Goal: Task Accomplishment & Management: Use online tool/utility

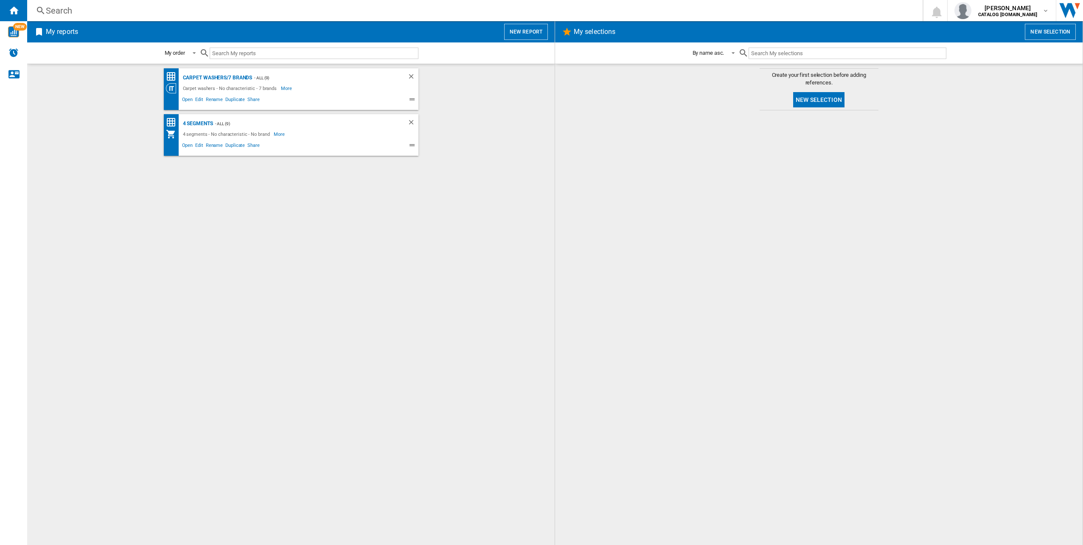
click at [512, 32] on button "New report" at bounding box center [526, 32] width 44 height 16
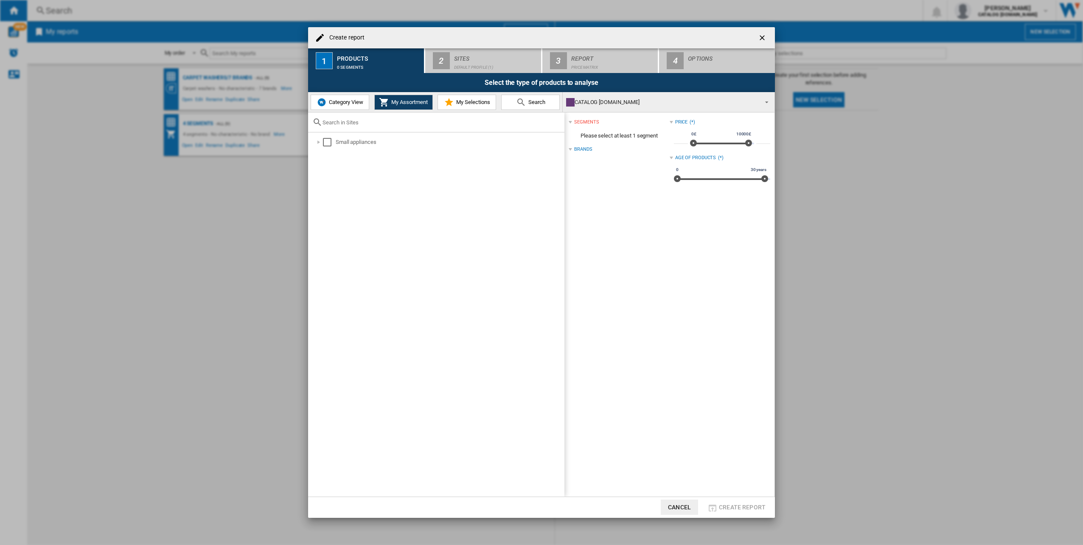
click at [344, 104] on span "Category View" at bounding box center [345, 102] width 36 height 6
click at [313, 143] on div at bounding box center [314, 142] width 8 height 8
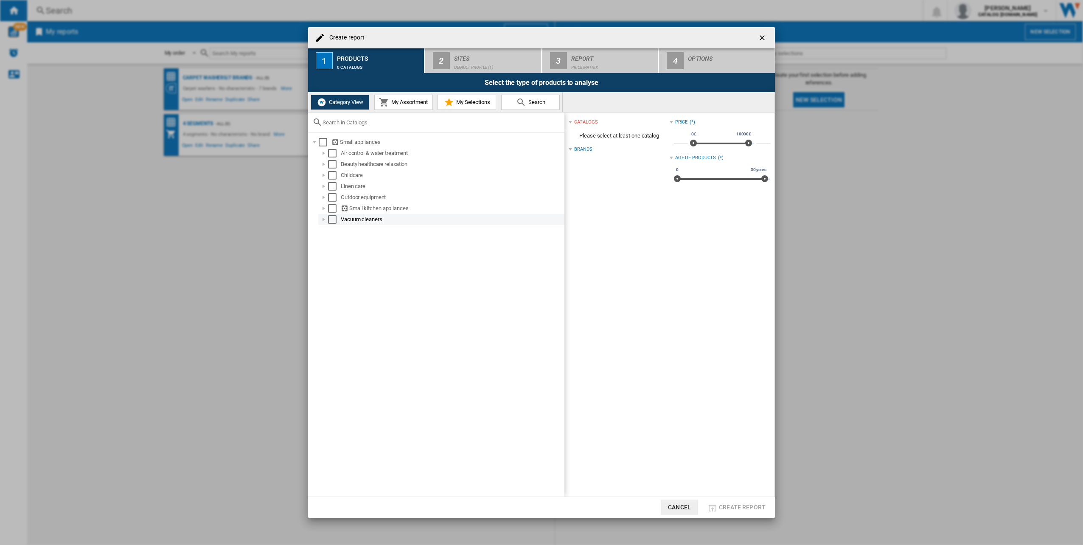
click at [324, 218] on div at bounding box center [323, 219] width 8 height 8
click at [341, 241] on div "Select" at bounding box center [341, 241] width 8 height 8
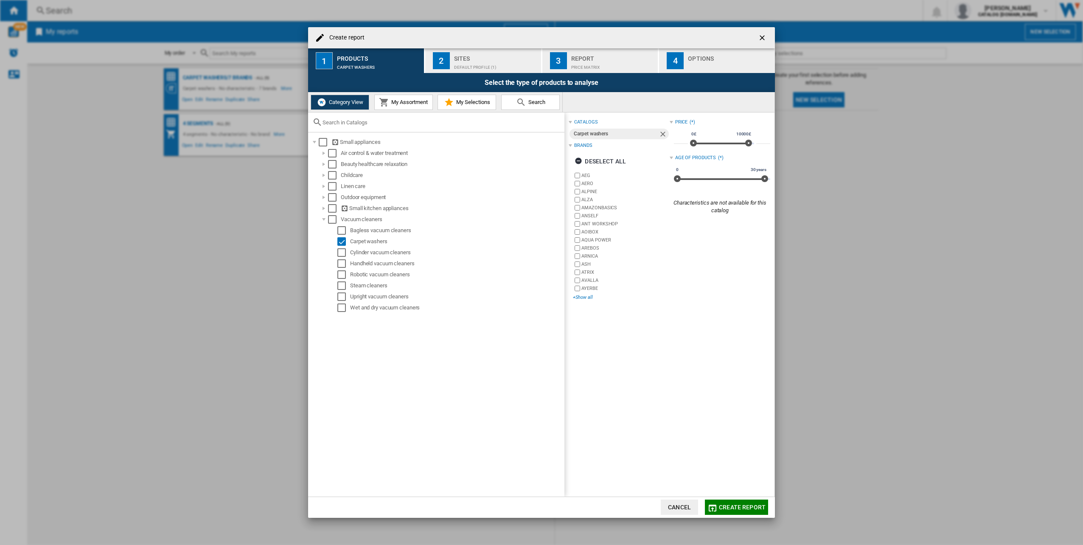
click at [585, 298] on div "+Show all" at bounding box center [621, 297] width 96 height 6
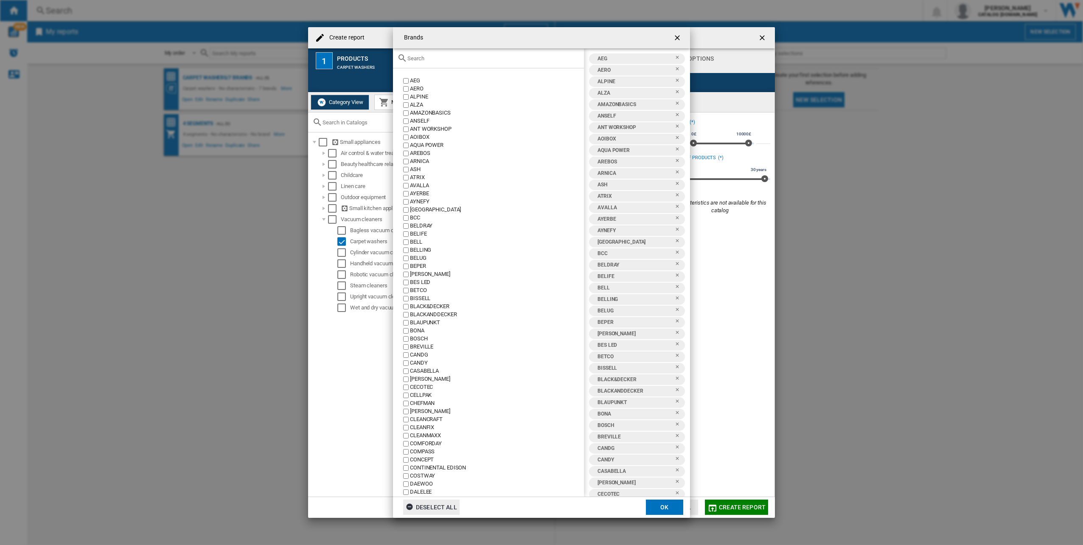
click at [411, 504] on ng-md-icon "button" at bounding box center [411, 508] width 10 height 10
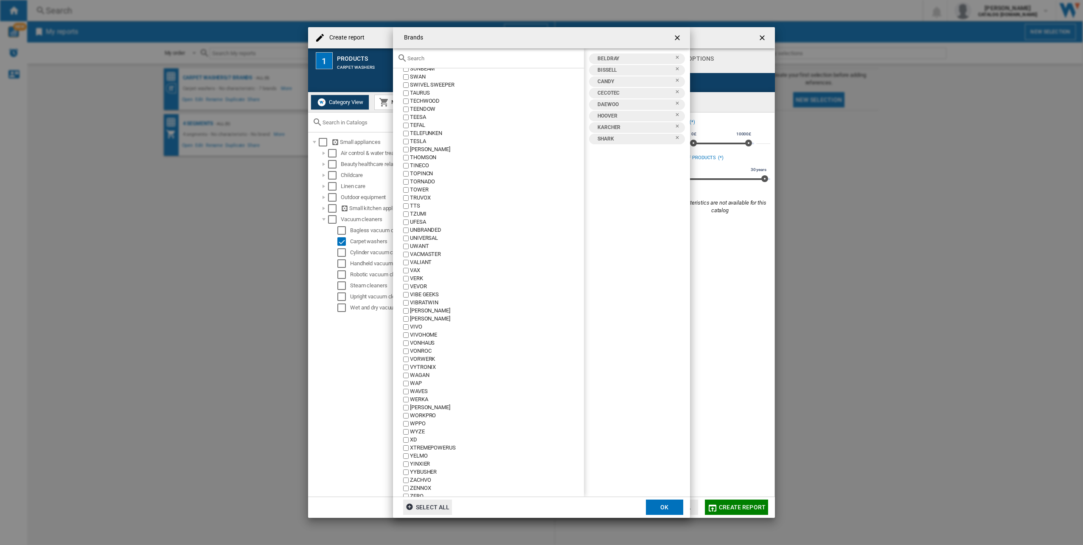
scroll to position [1693, 0]
click at [659, 505] on button "OK" at bounding box center [664, 506] width 37 height 15
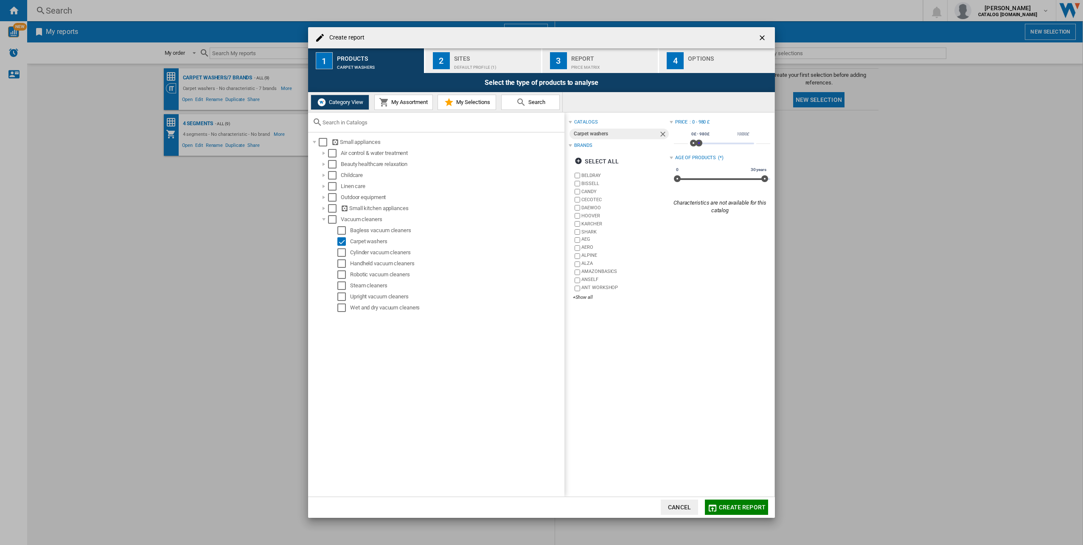
type input "****"
drag, startPoint x: 744, startPoint y: 145, endPoint x: 697, endPoint y: 158, distance: 49.4
click at [697, 158] on div "Price : 0 - 1060 £ * 0£ 10000£ 0£ 1060£ 0£ - 1060£ **** Age of products (*) 0 3…" at bounding box center [719, 166] width 101 height 98
click at [482, 64] on div "Default profile (1)" at bounding box center [496, 65] width 84 height 9
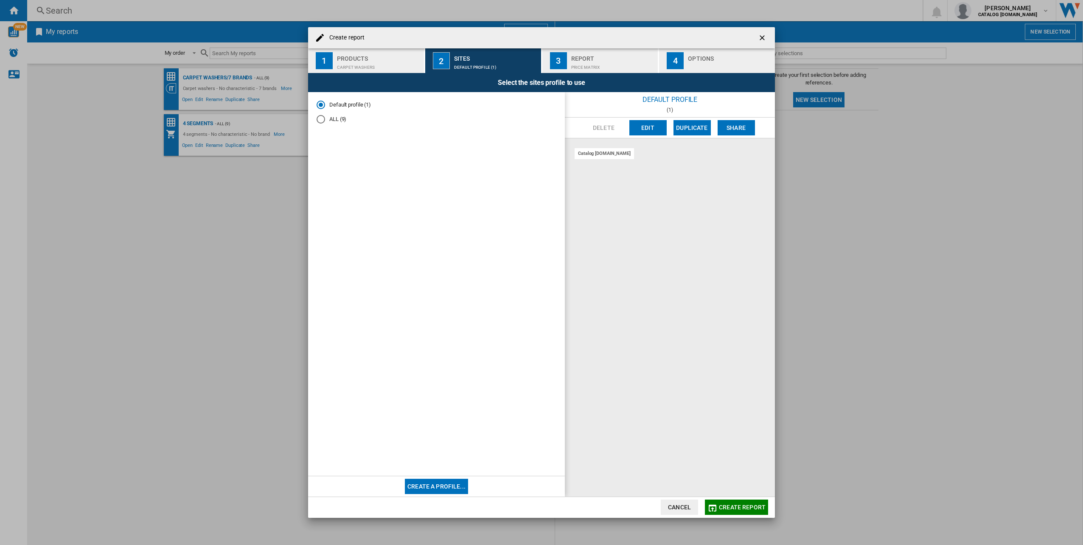
click at [322, 121] on div "ALL (9)" at bounding box center [320, 119] width 8 height 8
click at [359, 60] on div "Products" at bounding box center [379, 56] width 84 height 9
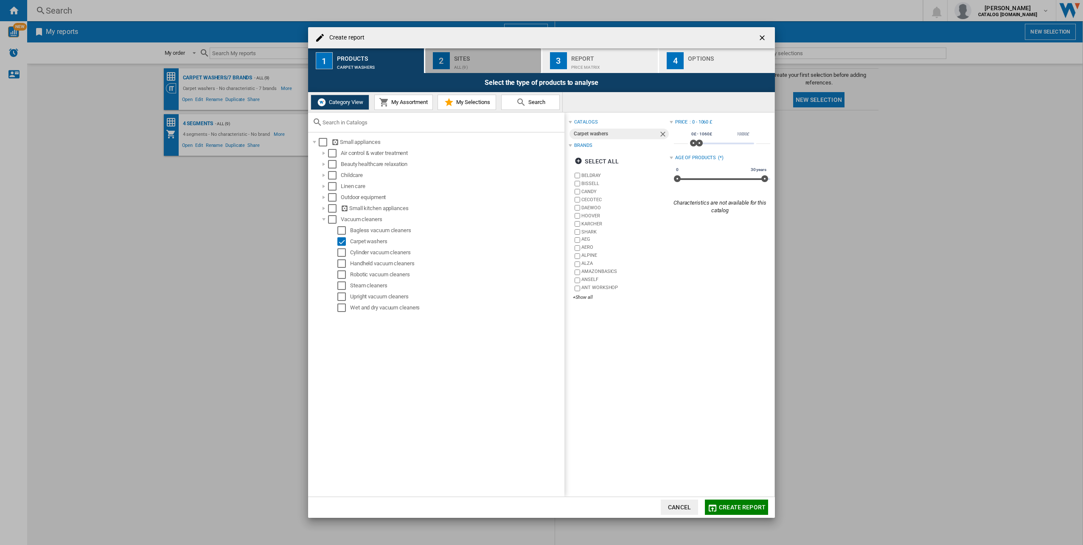
click at [484, 63] on div "ALL (9)" at bounding box center [496, 65] width 84 height 9
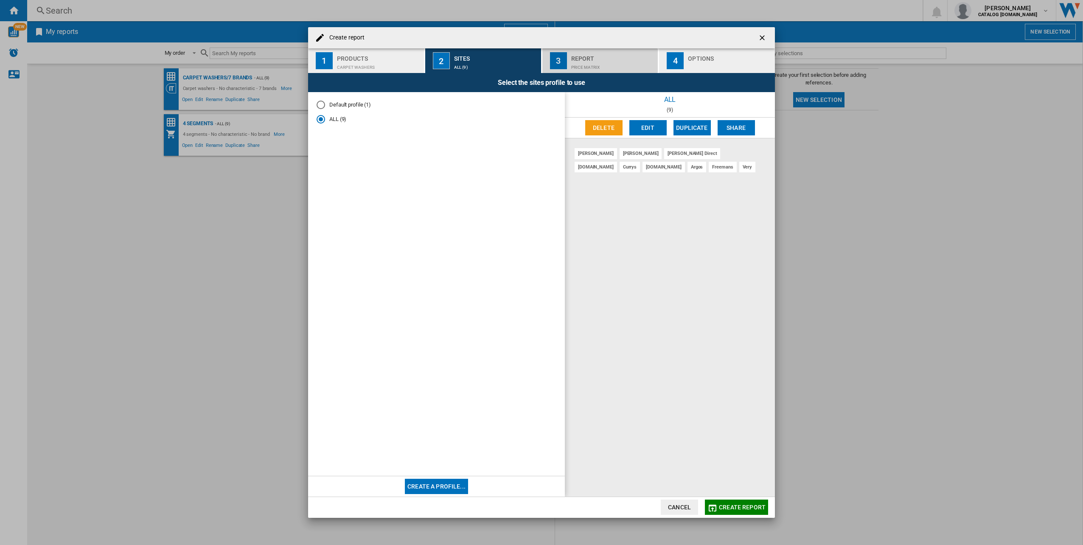
click at [599, 65] on div "Price Matrix" at bounding box center [613, 65] width 84 height 9
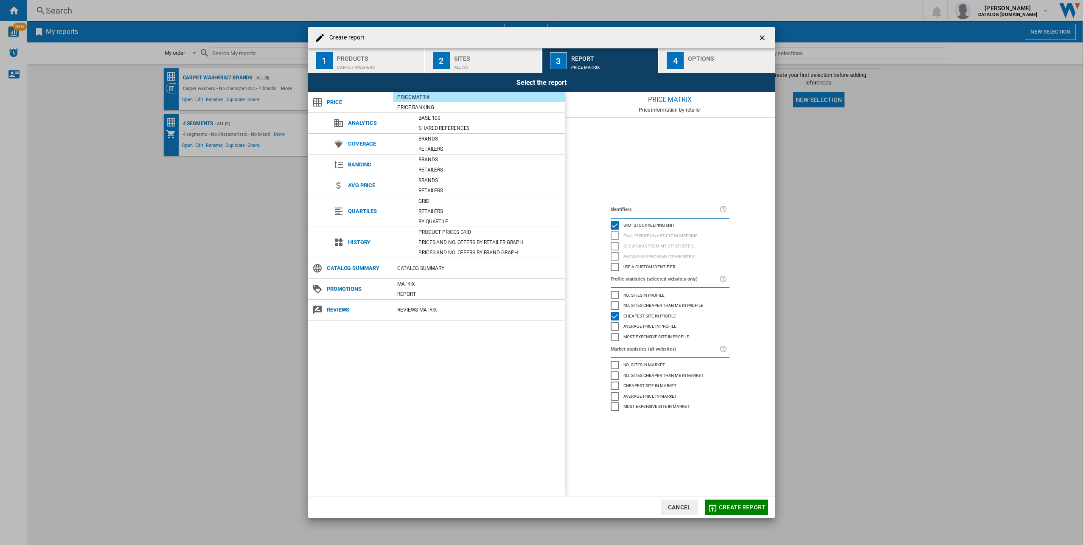
click at [742, 510] on button "Create report" at bounding box center [736, 506] width 63 height 15
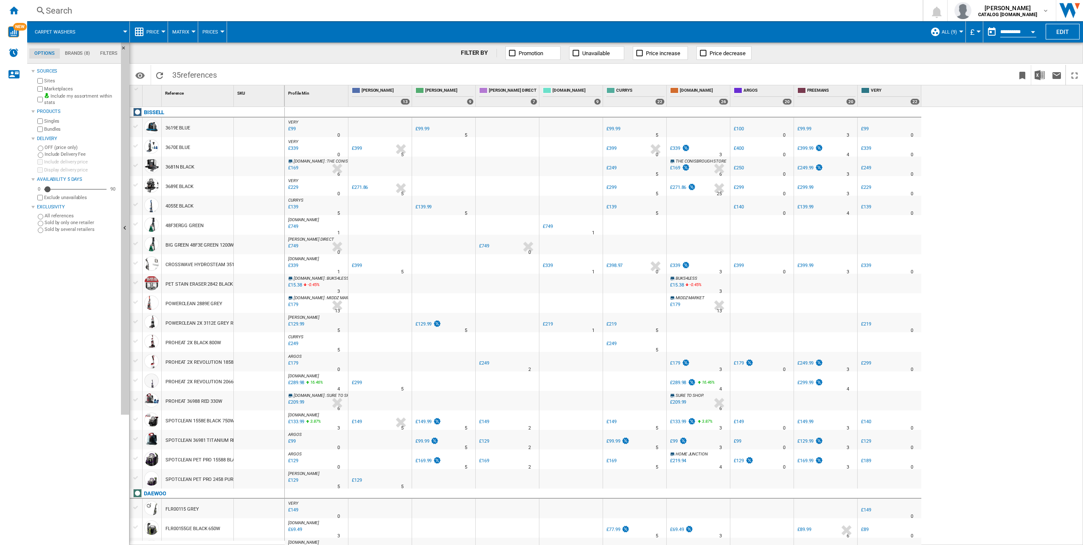
click at [208, 32] on span "Prices" at bounding box center [210, 32] width 16 height 6
click at [187, 30] on md-backdrop at bounding box center [541, 272] width 1083 height 545
click at [187, 30] on span "Matrix" at bounding box center [180, 32] width 17 height 6
click at [187, 30] on md-backdrop at bounding box center [541, 272] width 1083 height 545
click at [155, 33] on span "Price" at bounding box center [152, 32] width 13 height 6
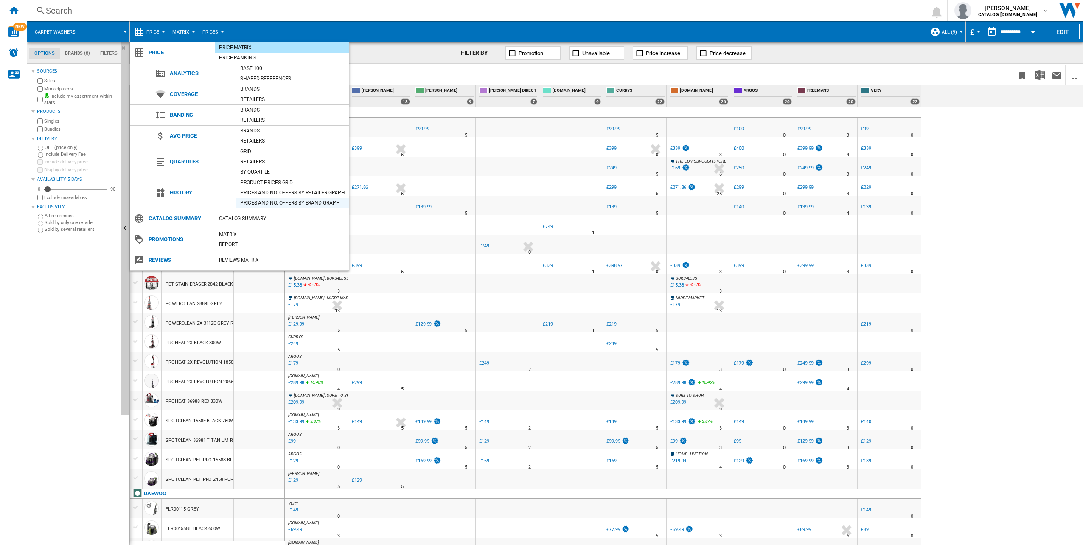
click at [260, 205] on div "Prices and No. offers by brand graph" at bounding box center [292, 203] width 113 height 8
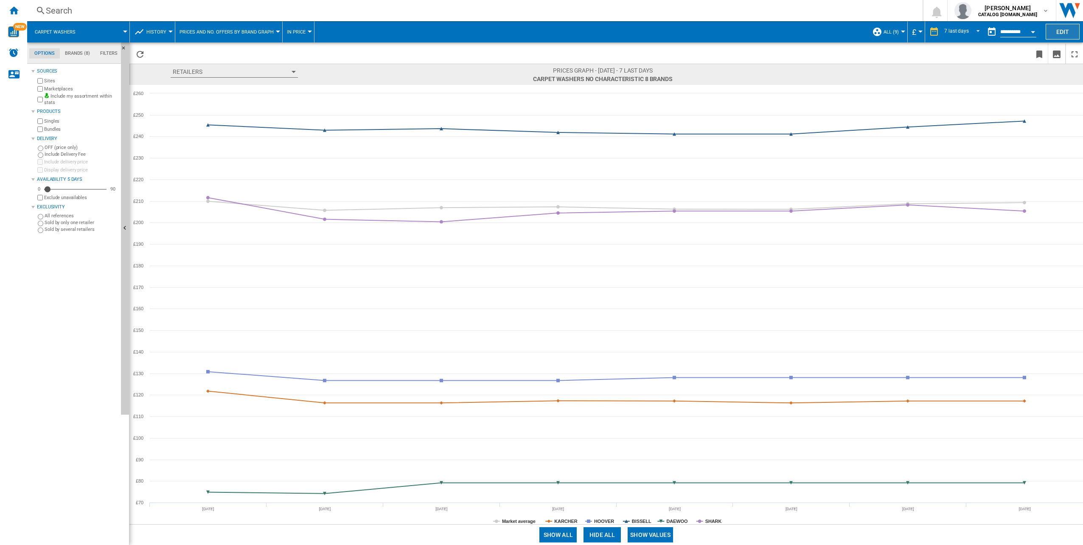
click at [1059, 27] on button "Edit" at bounding box center [1062, 32] width 34 height 16
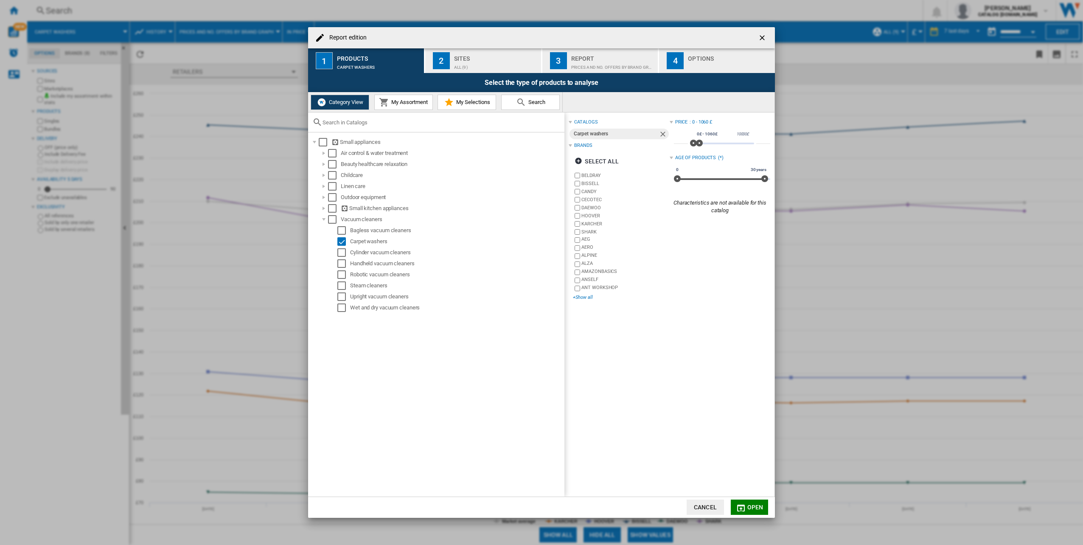
click at [584, 297] on div "+Show all" at bounding box center [621, 297] width 96 height 6
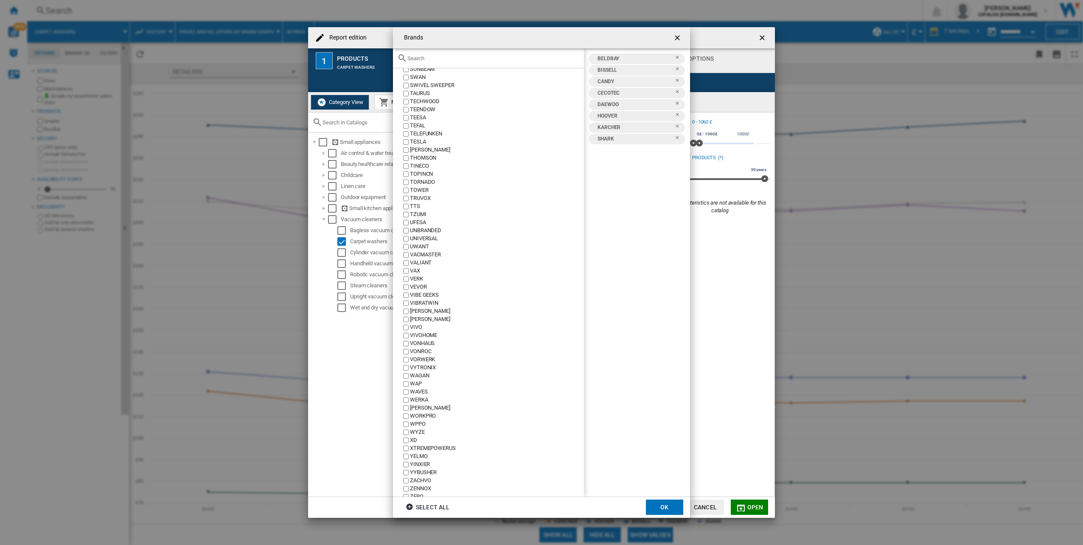
scroll to position [1693, 0]
drag, startPoint x: 652, startPoint y: 504, endPoint x: 728, endPoint y: 497, distance: 76.2
click at [651, 504] on button "OK" at bounding box center [664, 506] width 37 height 15
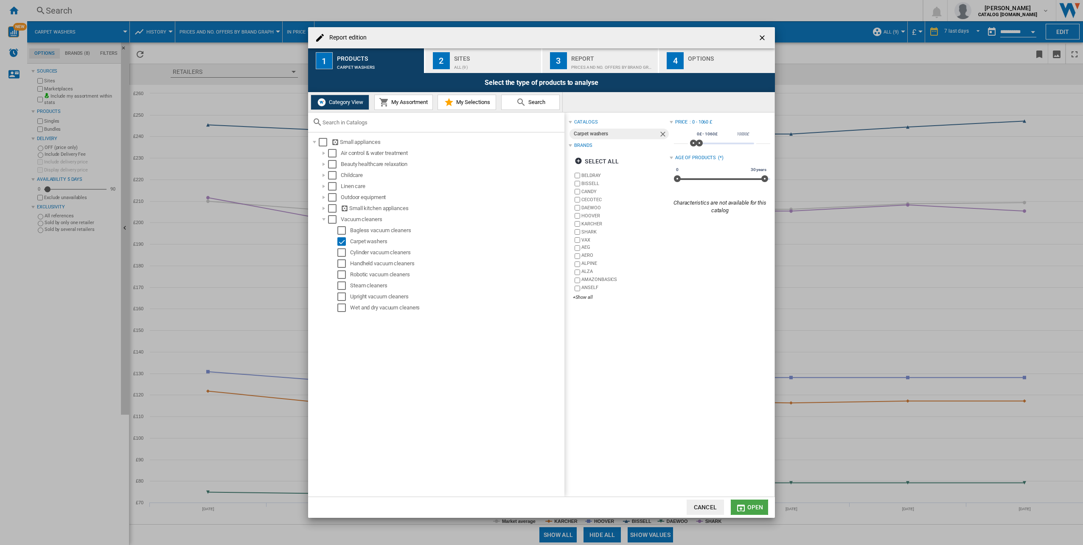
click at [755, 509] on span "Open" at bounding box center [755, 507] width 16 height 7
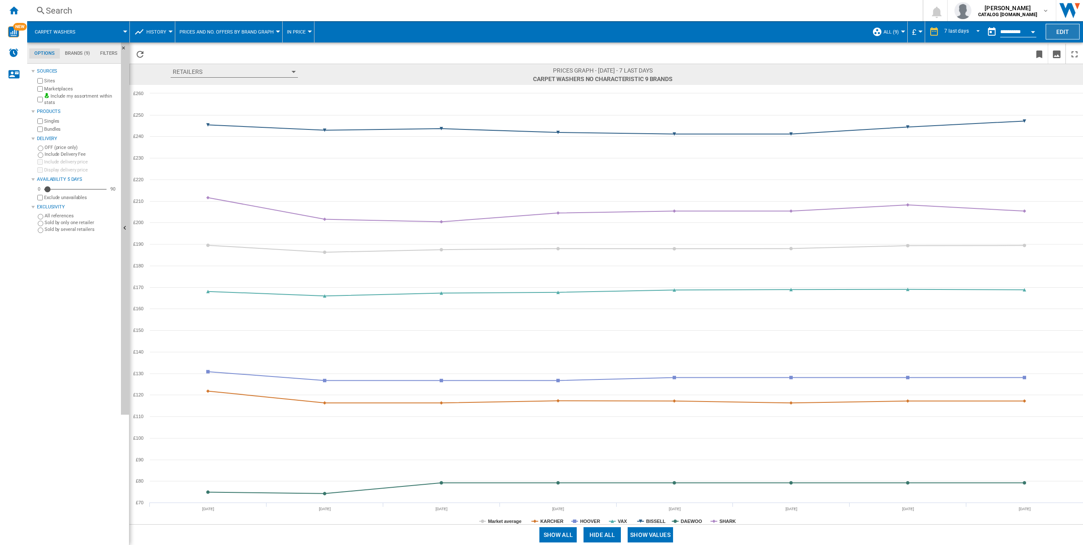
click at [1050, 33] on button "Edit" at bounding box center [1062, 32] width 34 height 16
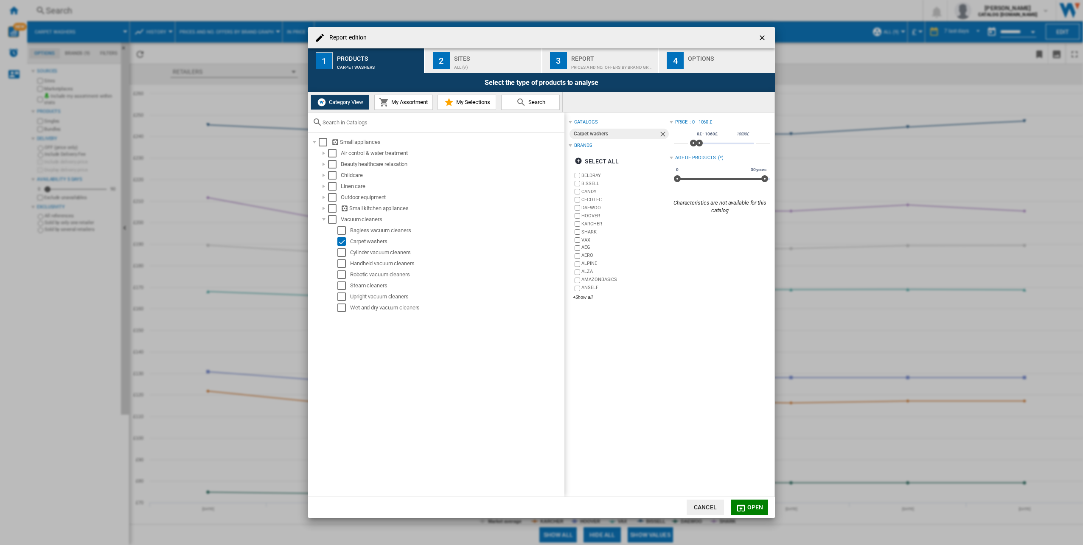
click at [416, 101] on span "My Assortment" at bounding box center [408, 102] width 39 height 6
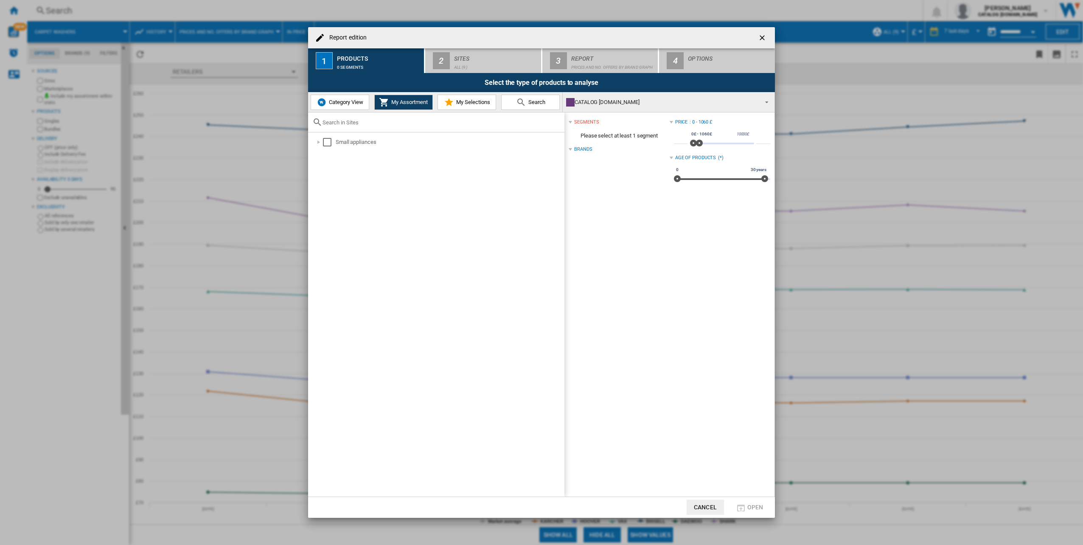
click at [353, 104] on span "Category View" at bounding box center [345, 102] width 36 height 6
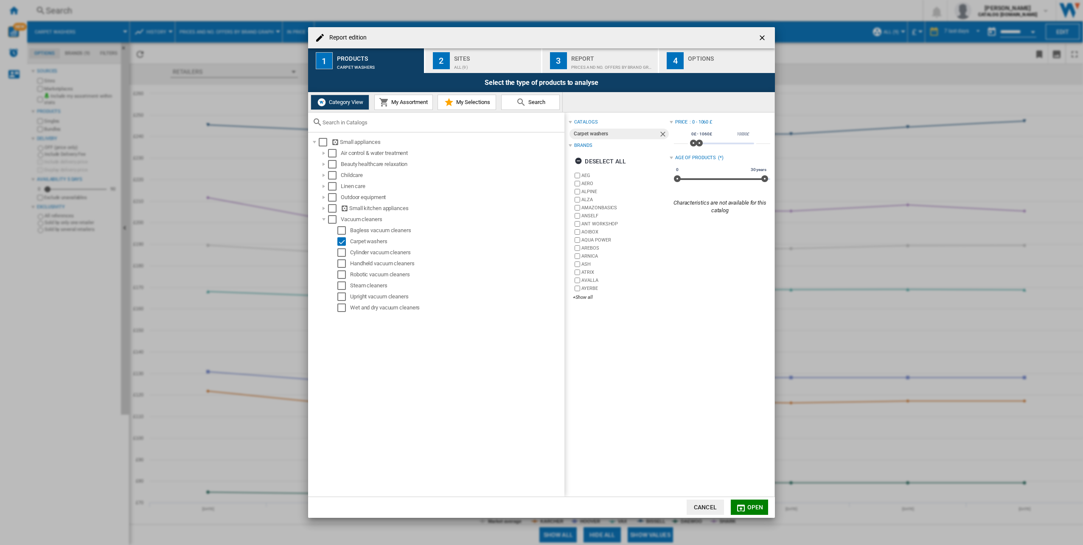
click at [761, 508] on span "Open" at bounding box center [755, 507] width 16 height 7
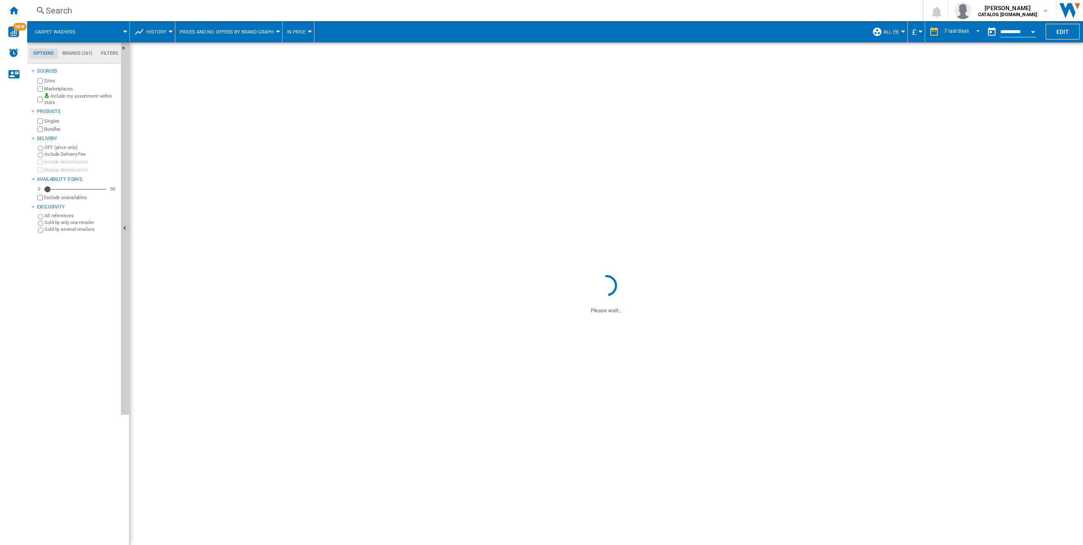
click at [157, 34] on span "History" at bounding box center [156, 32] width 20 height 6
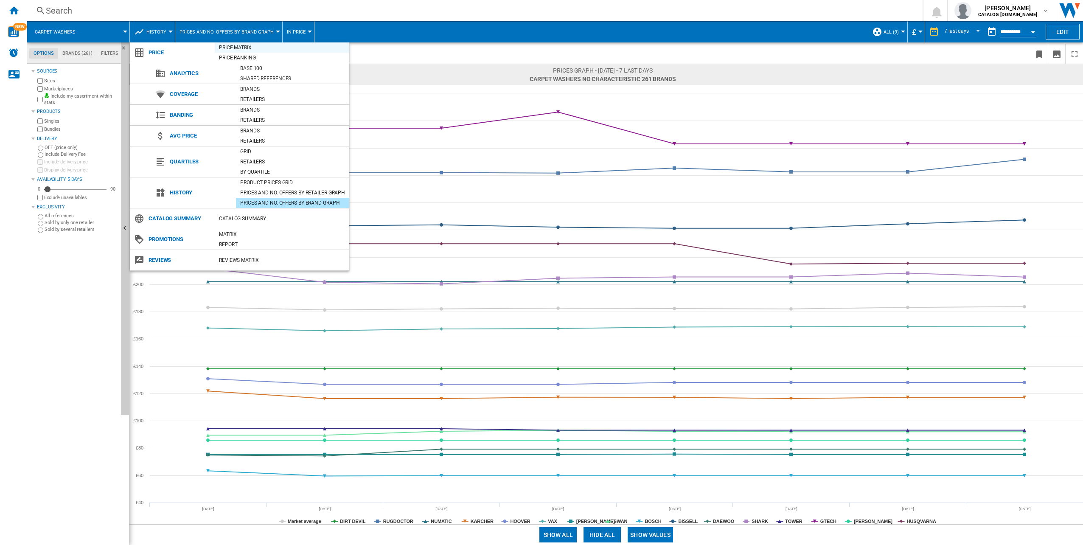
click at [265, 48] on div "Price Matrix" at bounding box center [282, 47] width 134 height 8
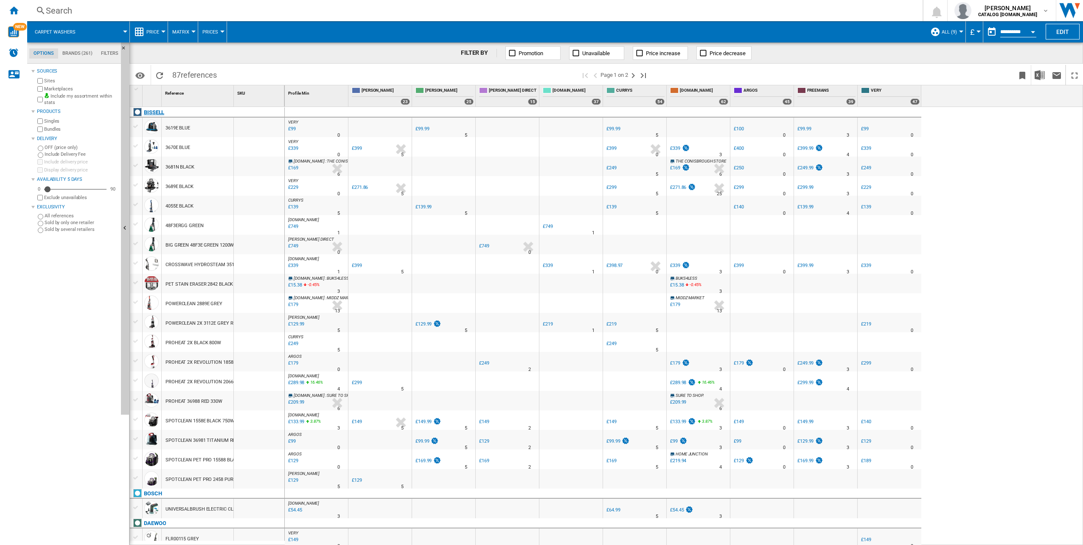
click at [154, 113] on div "BISSELL" at bounding box center [154, 112] width 20 height 10
click at [137, 126] on div at bounding box center [136, 127] width 9 height 8
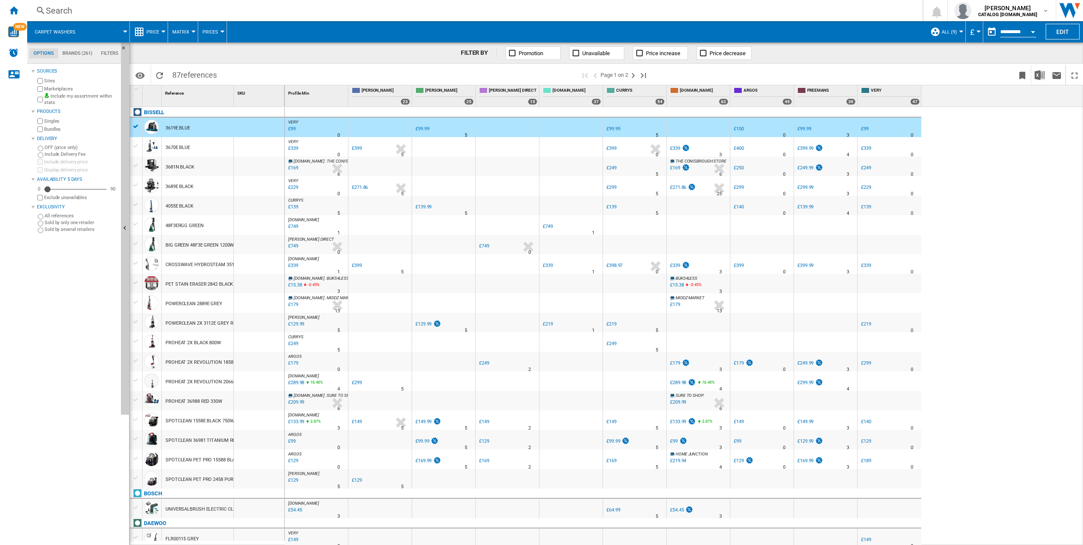
click at [135, 166] on div at bounding box center [136, 166] width 9 height 8
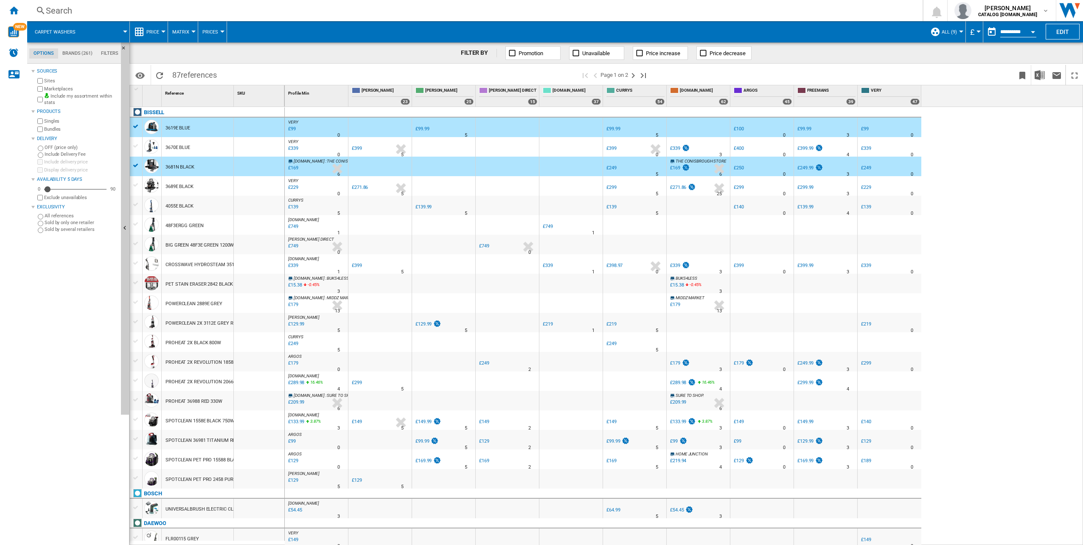
click at [135, 185] on div at bounding box center [136, 185] width 9 height 8
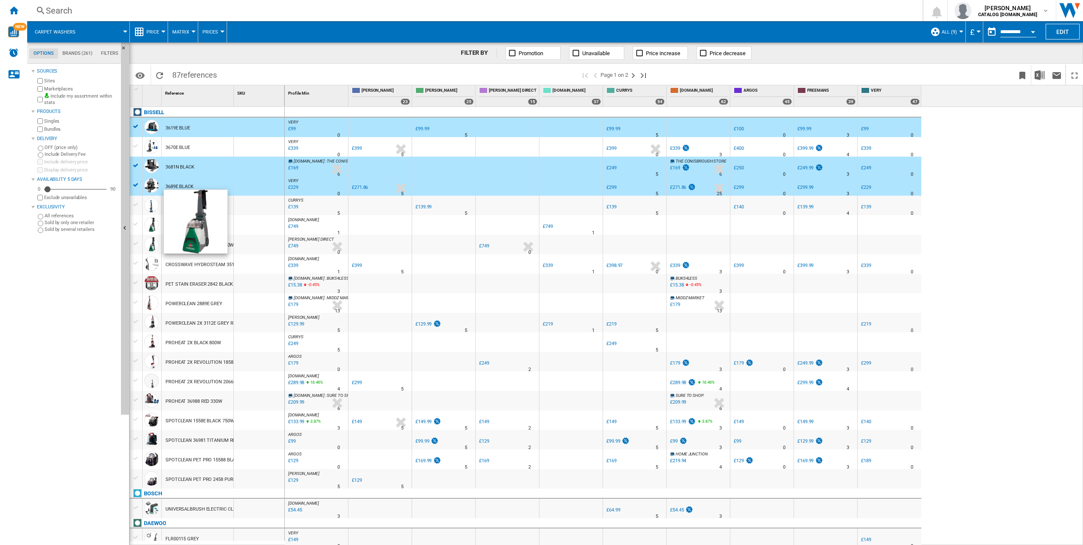
scroll to position [42, 0]
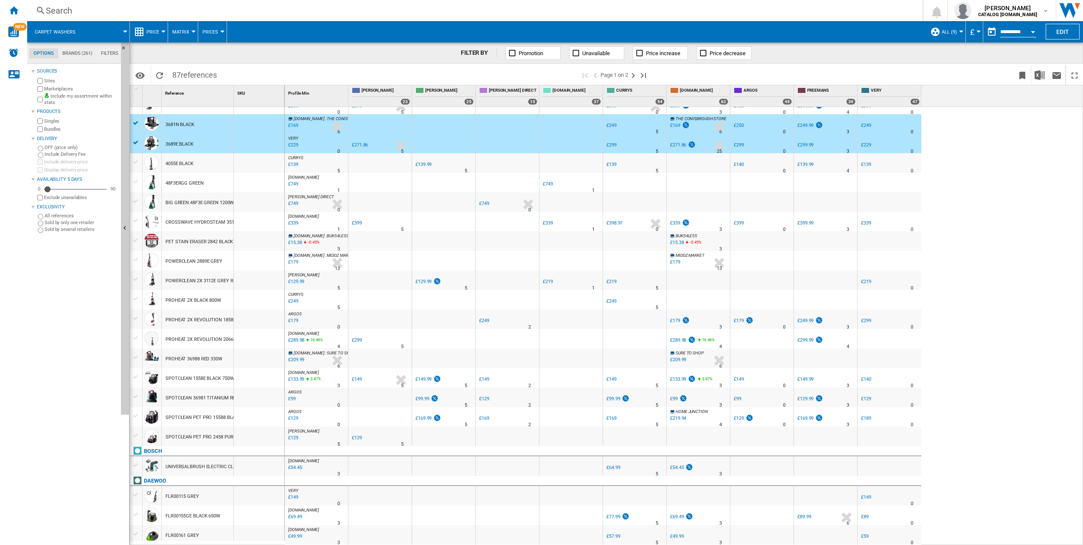
click at [133, 355] on div at bounding box center [136, 357] width 9 height 8
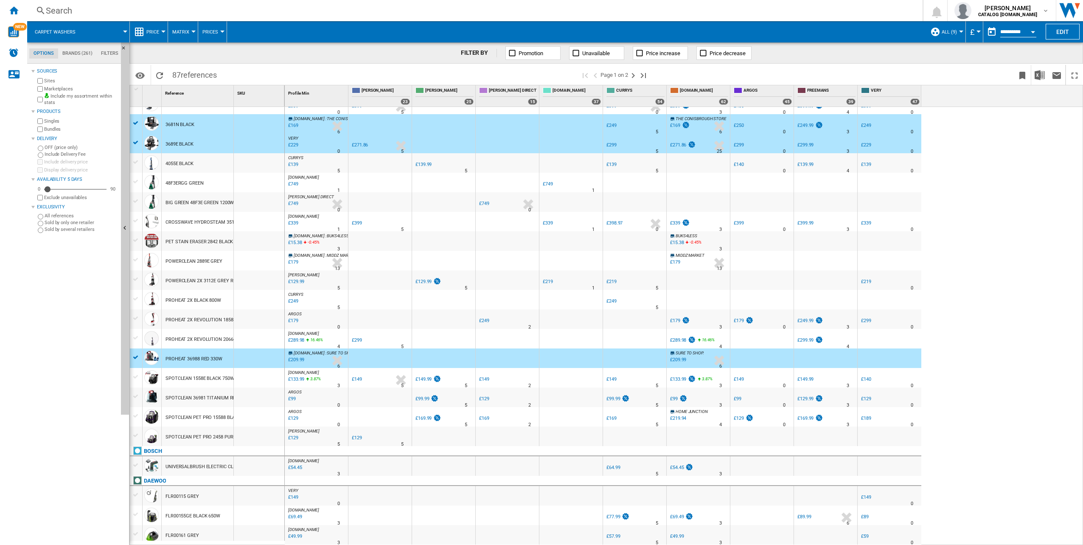
click at [134, 374] on div at bounding box center [136, 377] width 9 height 8
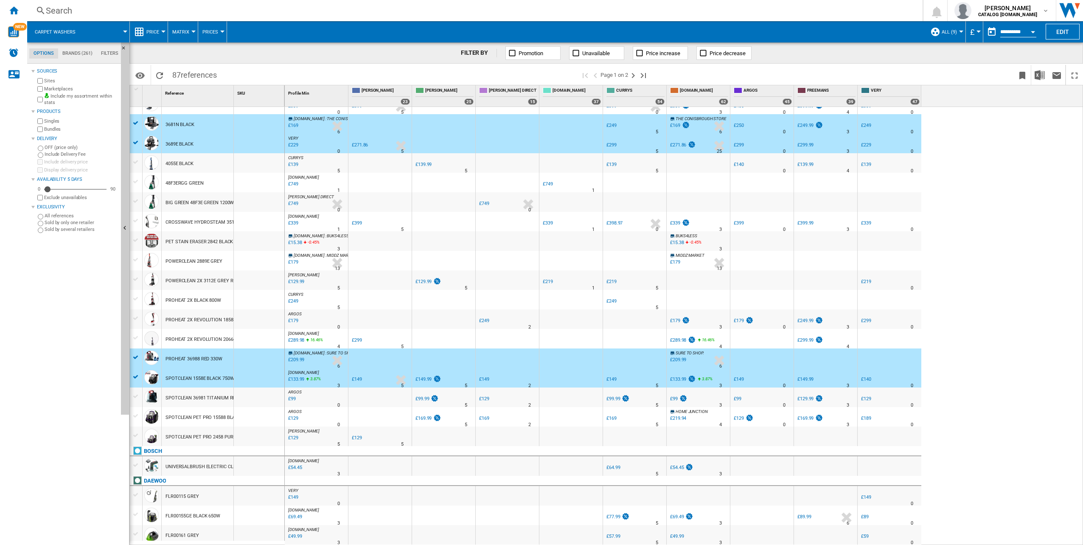
drag, startPoint x: 135, startPoint y: 394, endPoint x: 138, endPoint y: 401, distance: 7.6
click at [135, 395] on div at bounding box center [136, 396] width 9 height 8
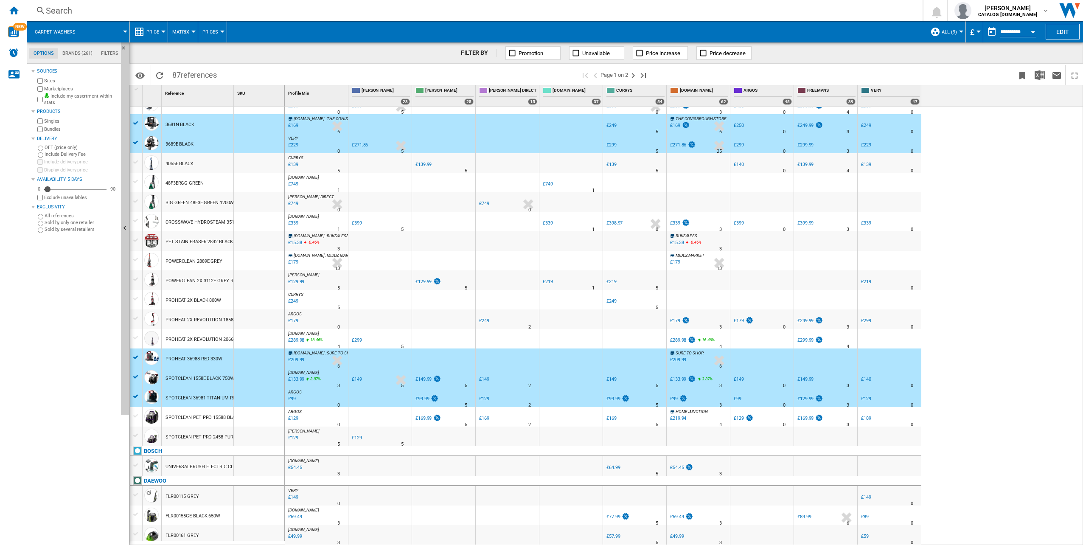
click at [138, 417] on div at bounding box center [136, 416] width 9 height 8
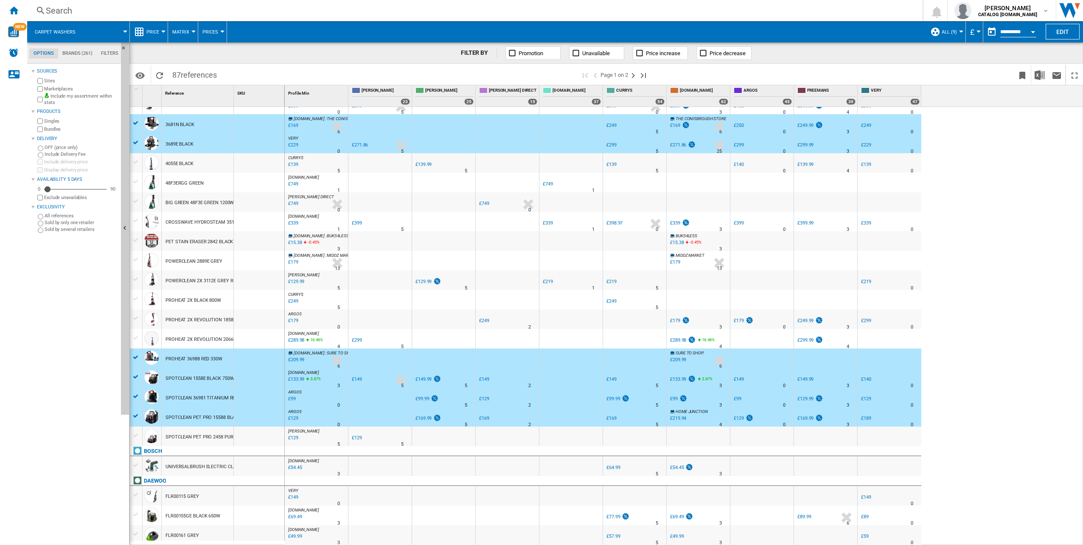
click at [138, 435] on div at bounding box center [136, 435] width 9 height 8
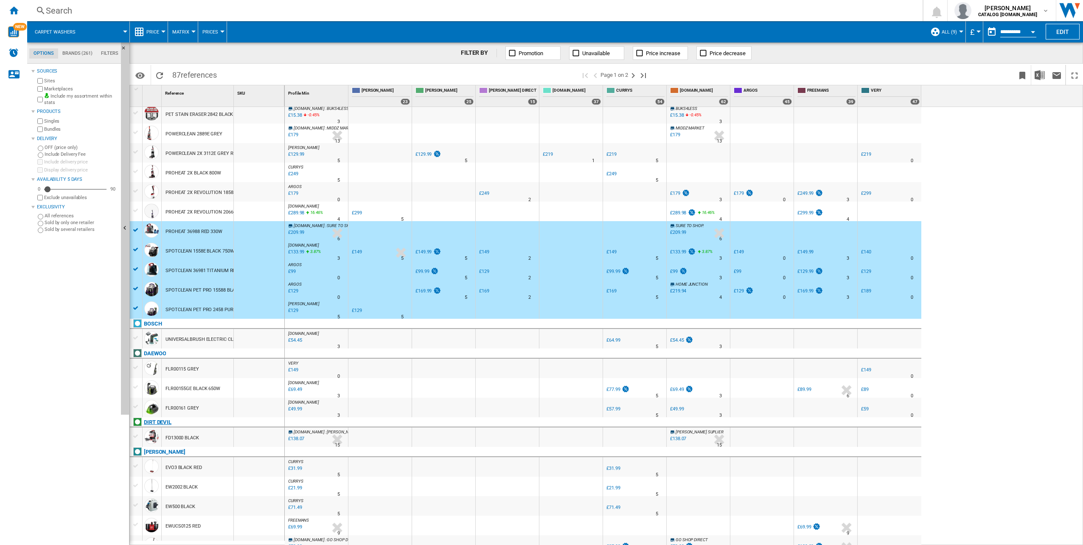
scroll to position [212, 0]
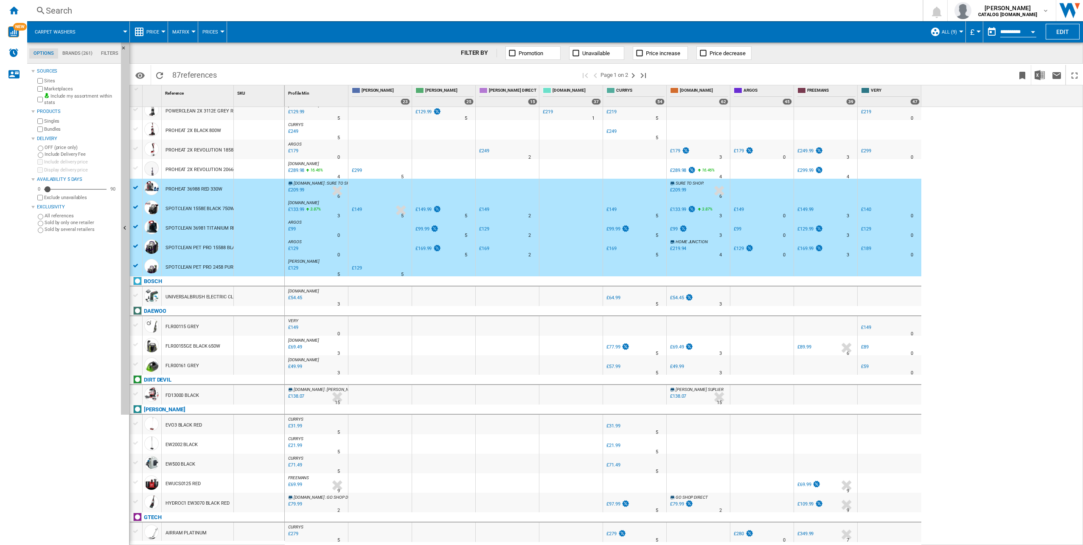
click at [135, 344] on div at bounding box center [136, 345] width 9 height 8
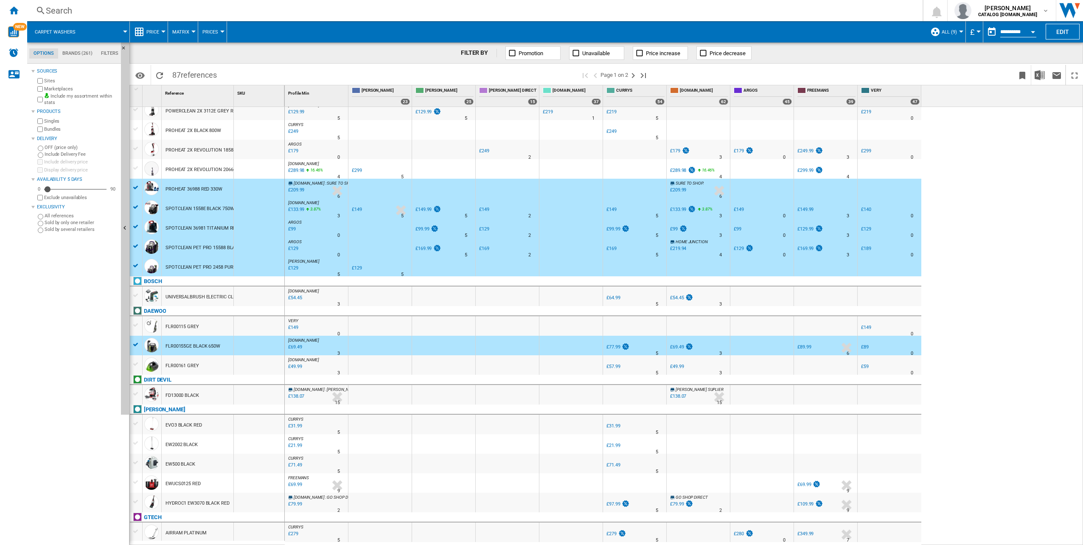
click at [135, 367] on div at bounding box center [136, 364] width 9 height 8
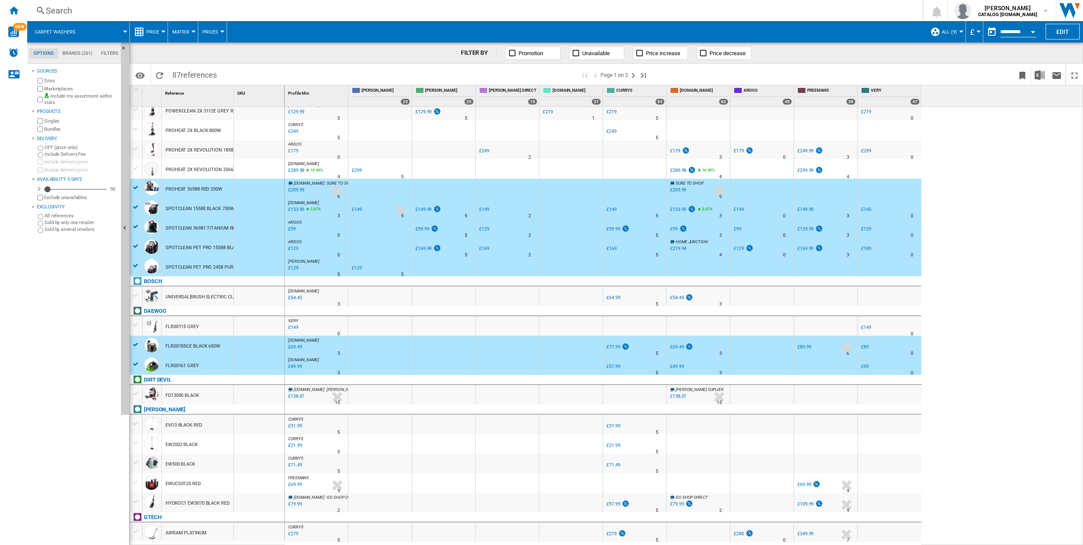
scroll to position [297, 0]
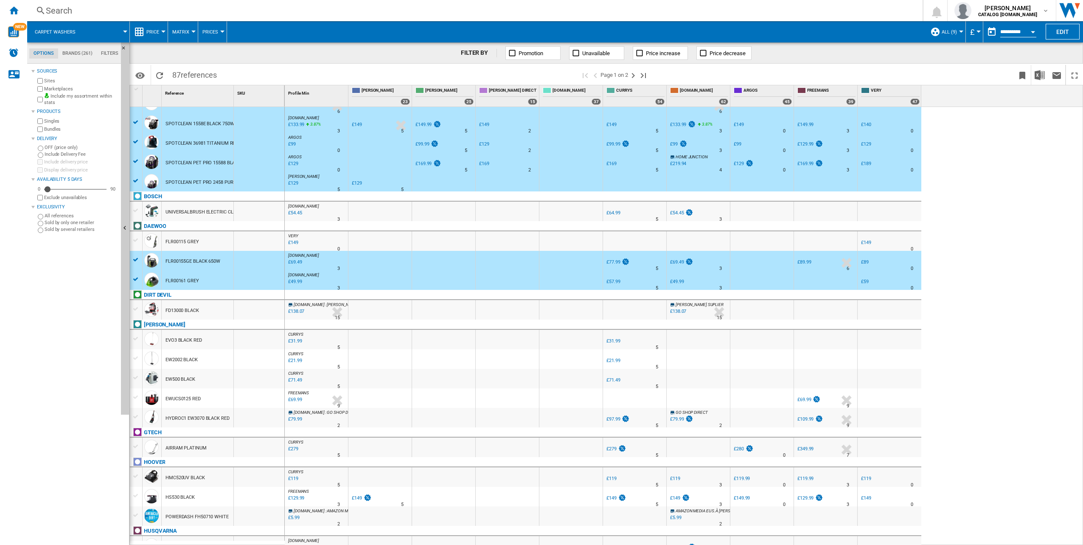
click at [134, 309] on div at bounding box center [136, 309] width 9 height 8
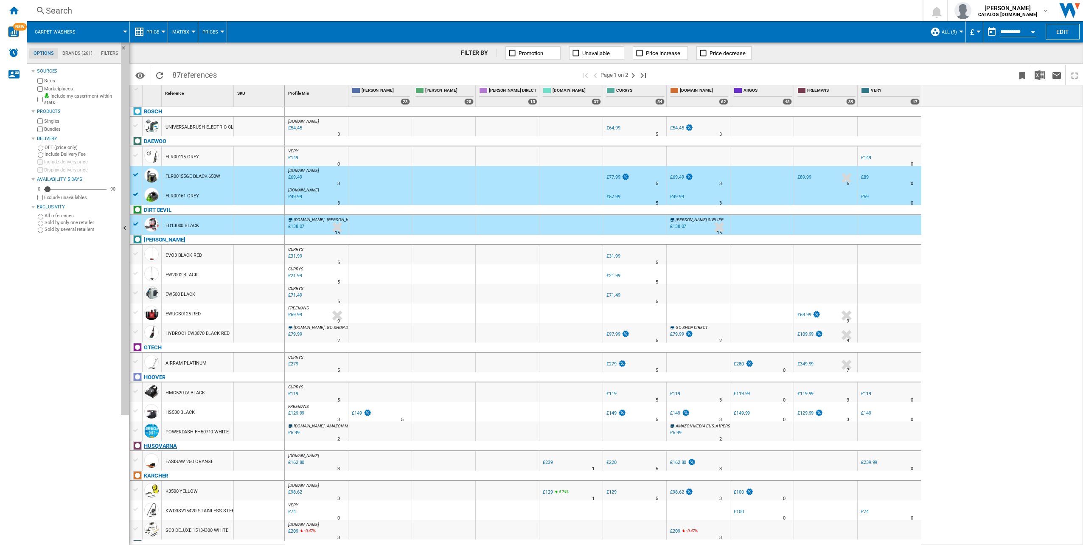
scroll to position [467, 0]
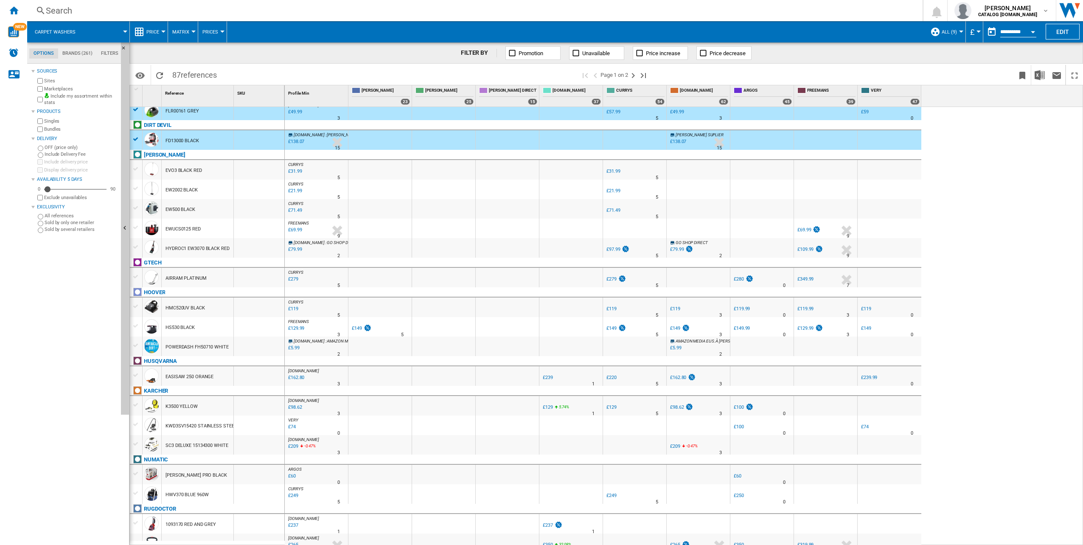
click at [137, 325] on div at bounding box center [136, 326] width 9 height 8
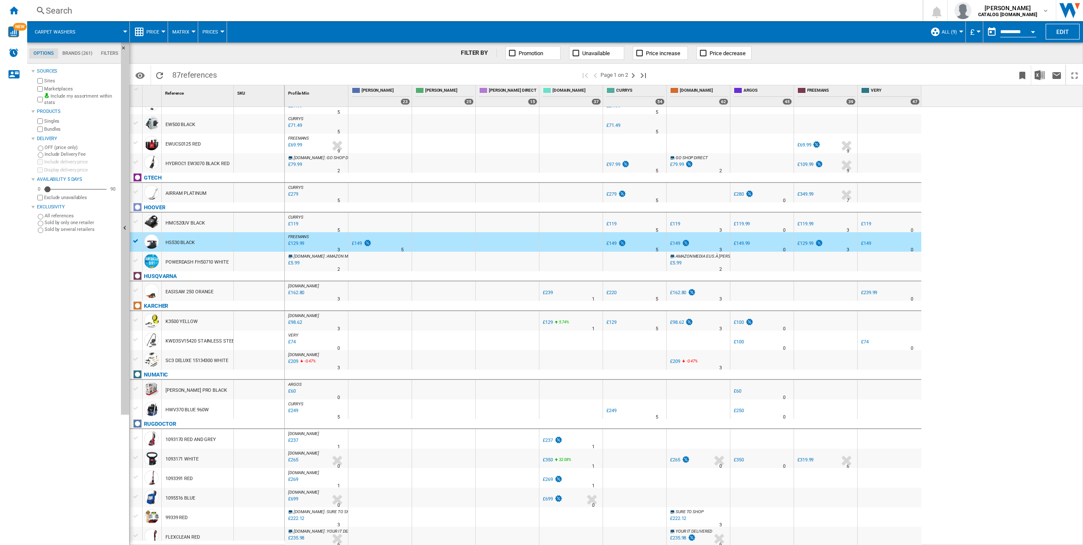
scroll to position [0, 0]
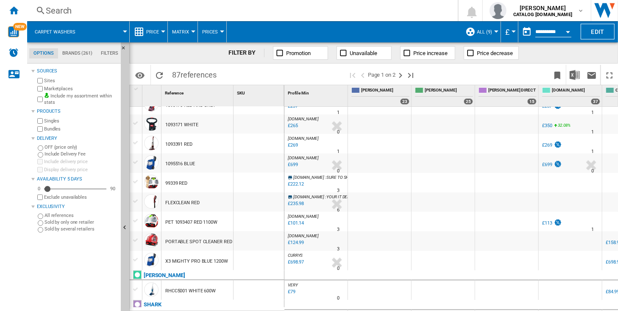
click at [134, 221] on div at bounding box center [136, 221] width 9 height 8
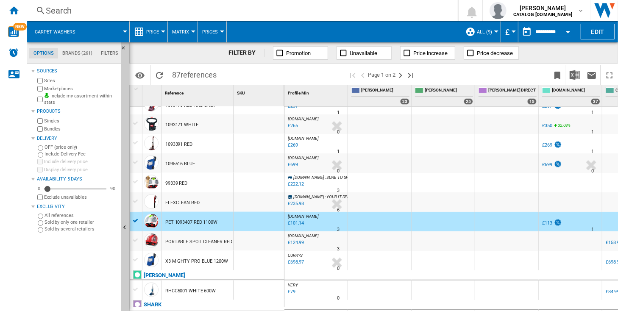
click at [134, 240] on div at bounding box center [136, 241] width 9 height 8
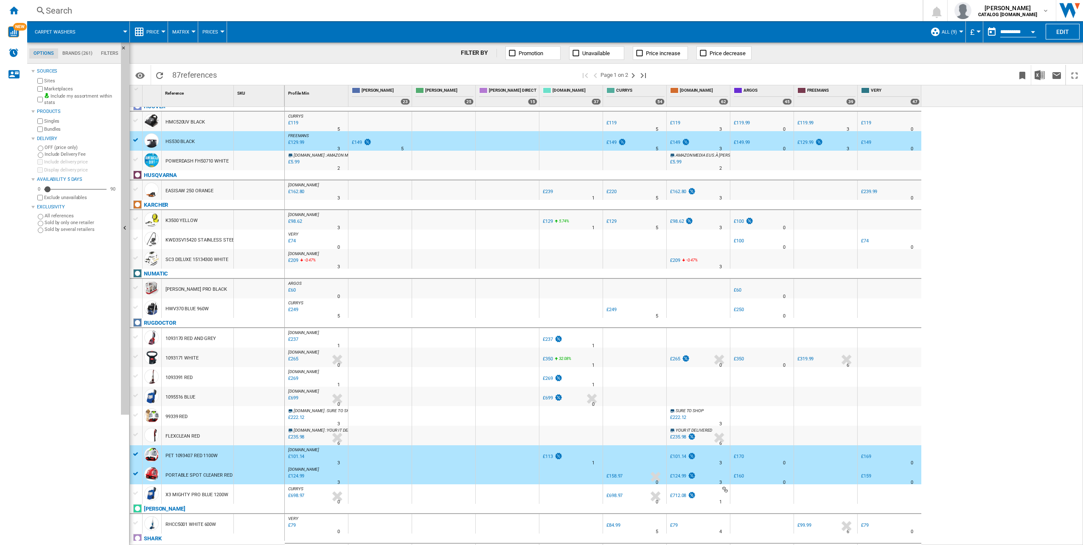
click at [157, 32] on span "Price" at bounding box center [152, 32] width 13 height 6
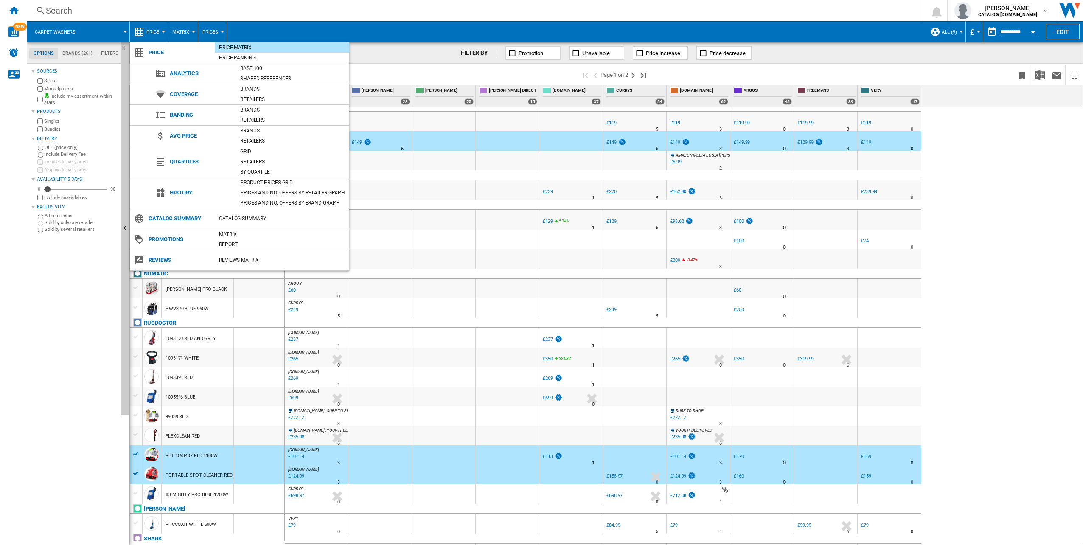
click at [1059, 32] on md-backdrop at bounding box center [541, 272] width 1083 height 545
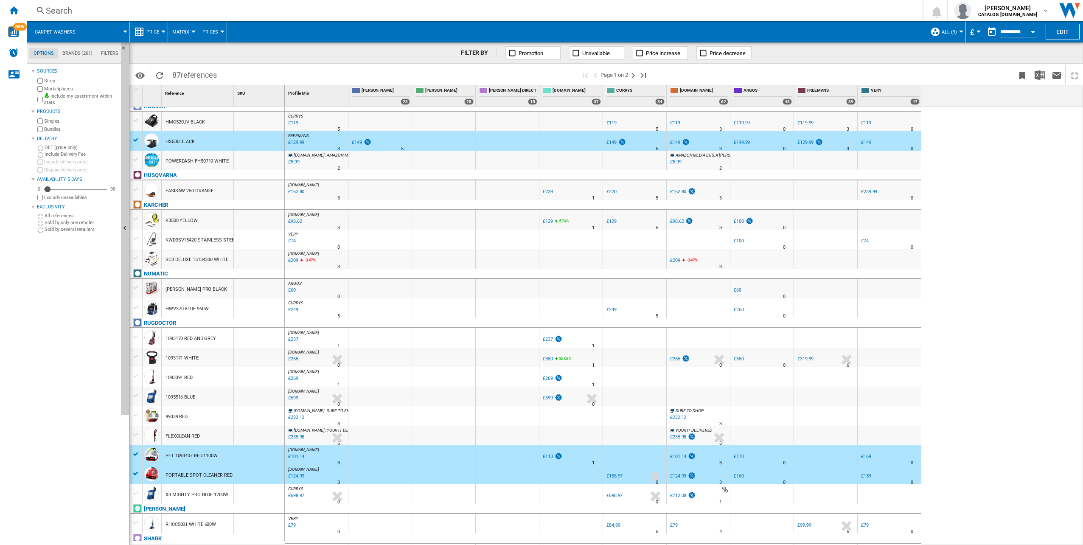
click at [1059, 32] on button "Edit" at bounding box center [1062, 32] width 34 height 16
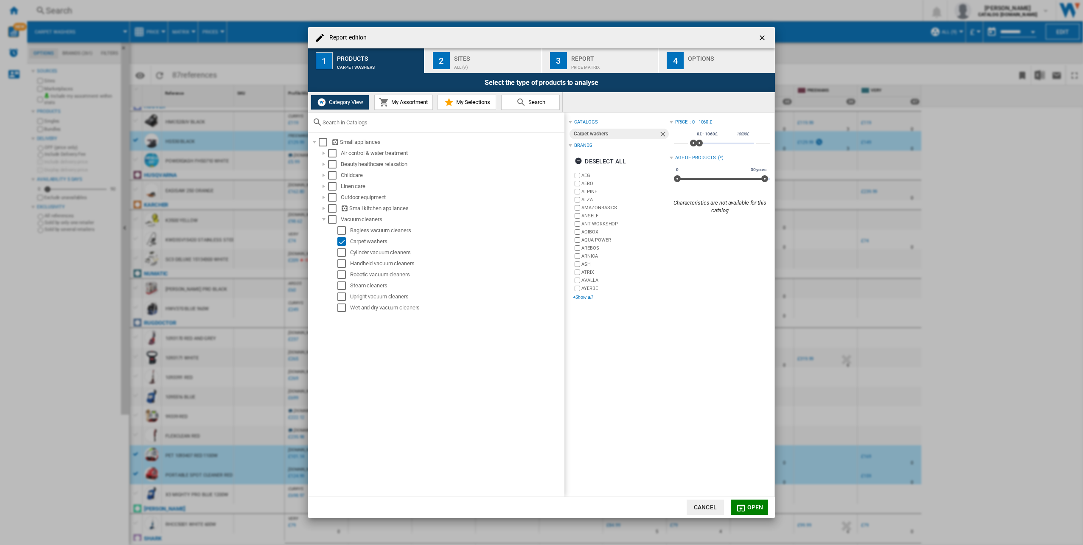
click at [580, 299] on div "+Show all" at bounding box center [621, 297] width 96 height 6
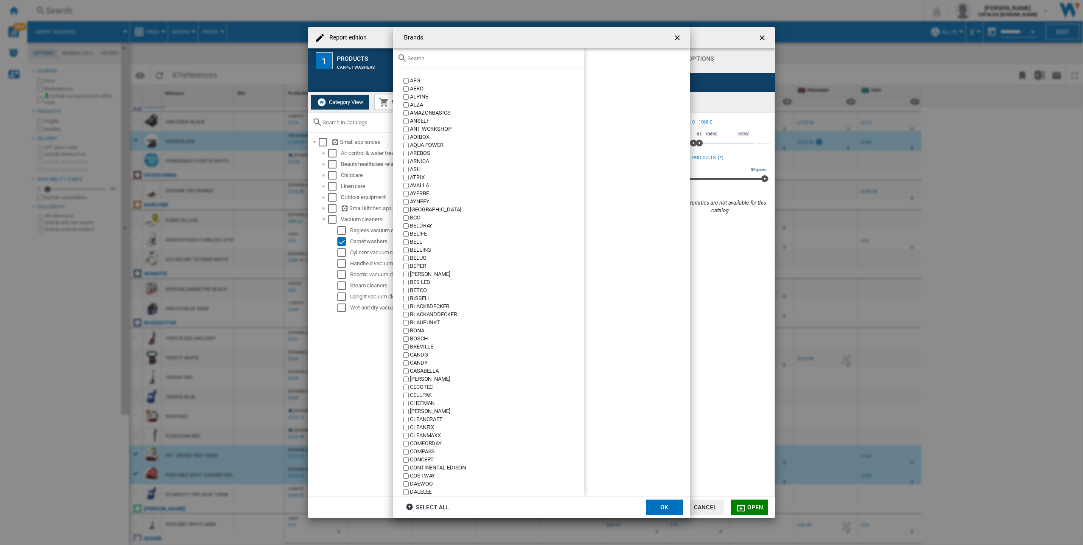
drag, startPoint x: 366, startPoint y: 418, endPoint x: 366, endPoint y: 403, distance: 15.3
click at [366, 419] on div "Brands AEG AERO ALPINE [GEOGRAPHIC_DATA] AMAZONBASICS ANSELF ANT WORKSHOP [GEOG…" at bounding box center [541, 272] width 1083 height 545
click at [383, 111] on div "Brands AEG AERO ALPINE [GEOGRAPHIC_DATA] AMAZONBASICS ANSELF ANT WORKSHOP [GEOG…" at bounding box center [541, 272] width 1083 height 545
click at [679, 34] on ng-md-icon "getI18NText('BUTTONS.CLOSE_DIALOG')" at bounding box center [678, 39] width 10 height 10
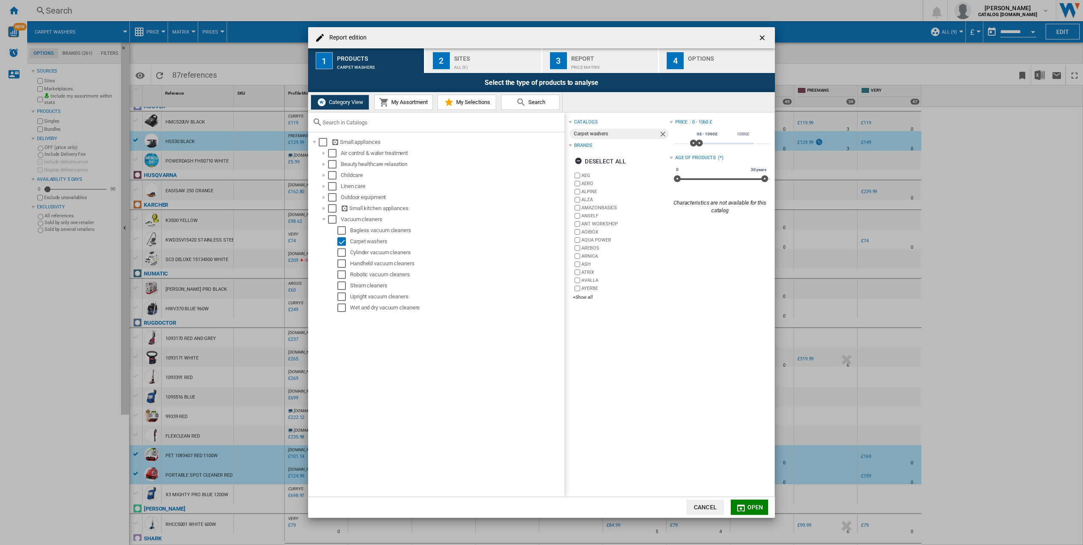
click at [412, 99] on span "My Assortment" at bounding box center [408, 102] width 39 height 6
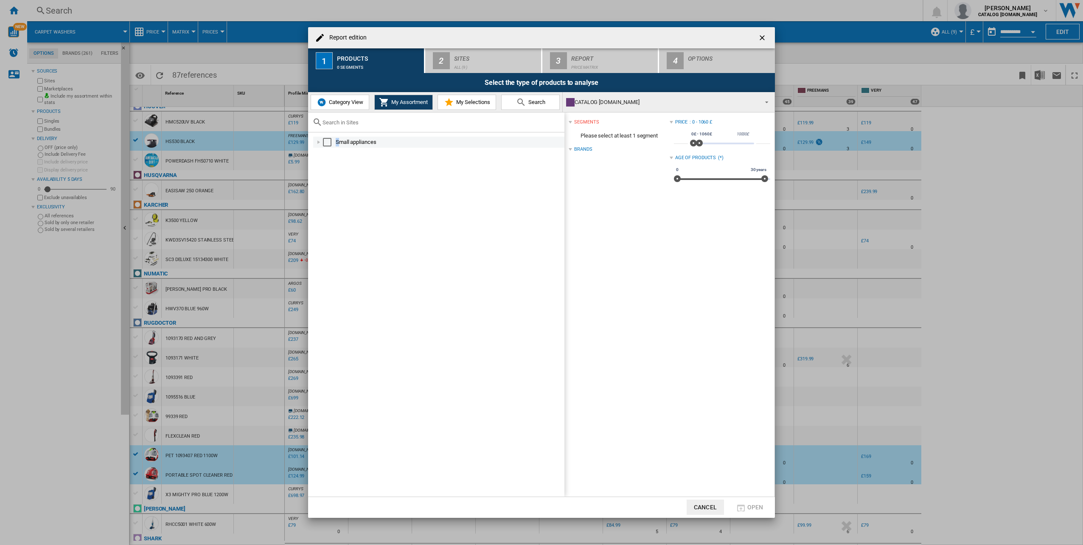
click at [337, 146] on div "Small appliances" at bounding box center [449, 142] width 227 height 8
drag, startPoint x: 337, startPoint y: 146, endPoint x: 351, endPoint y: 165, distance: 23.3
click at [352, 165] on div "Carpet washer" at bounding box center [454, 164] width 218 height 8
click at [328, 207] on div "Report edition ..." at bounding box center [328, 208] width 8 height 8
click at [346, 222] on div "Select" at bounding box center [345, 219] width 8 height 8
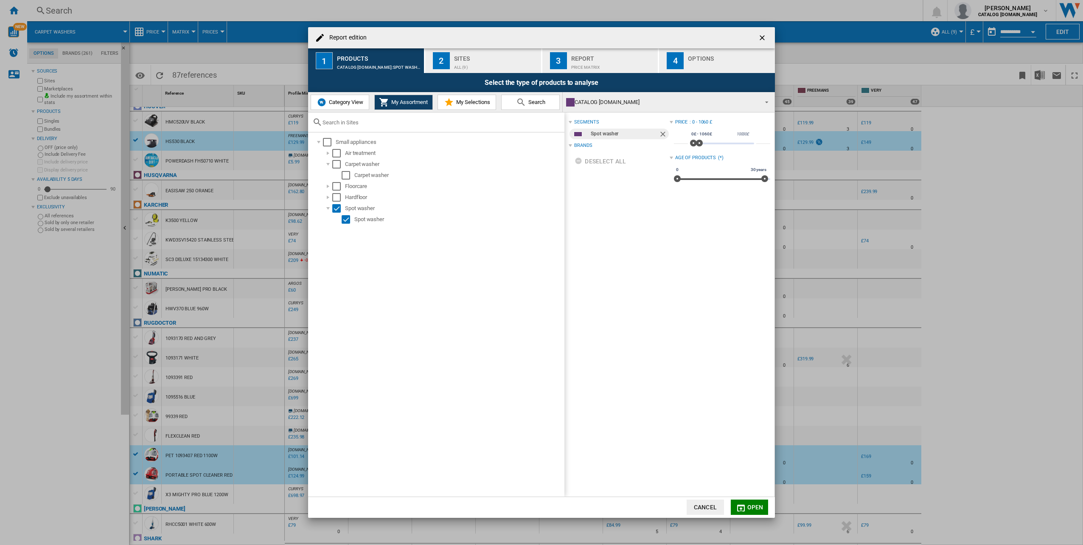
click at [483, 55] on div "Sites" at bounding box center [496, 56] width 84 height 9
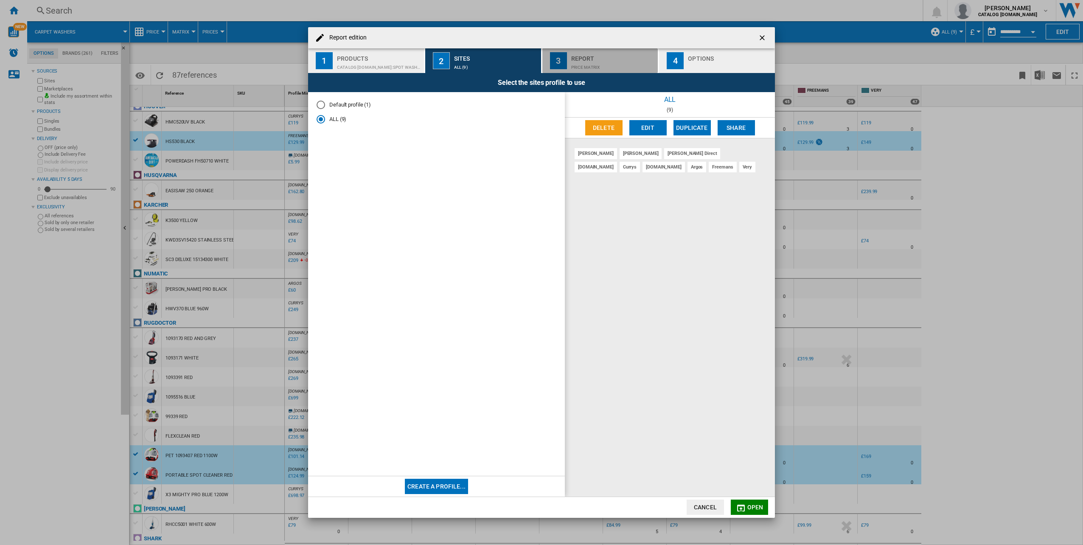
click at [601, 59] on div "Report" at bounding box center [613, 56] width 84 height 9
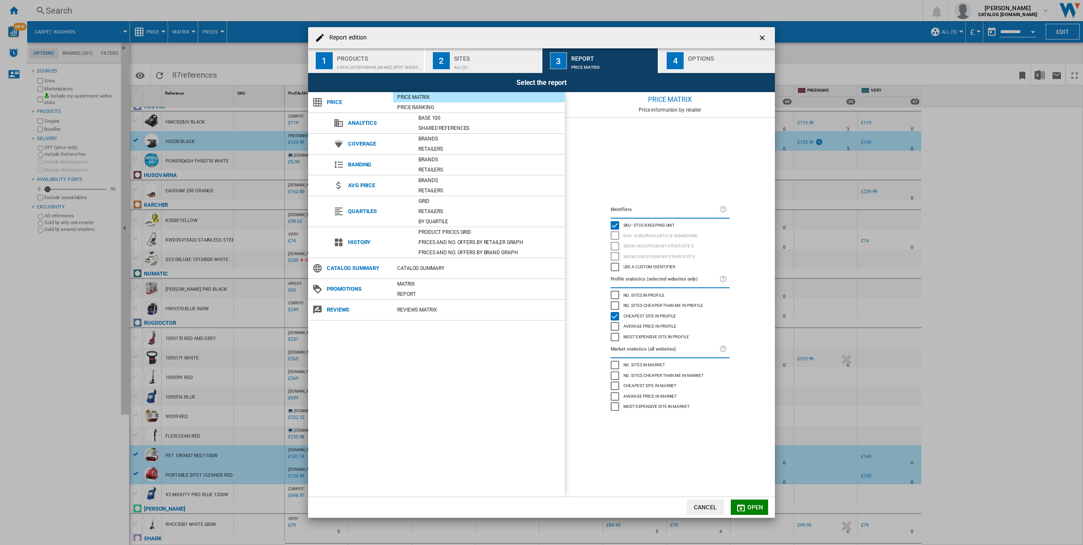
click at [739, 67] on div "Report edition ..." at bounding box center [730, 65] width 84 height 9
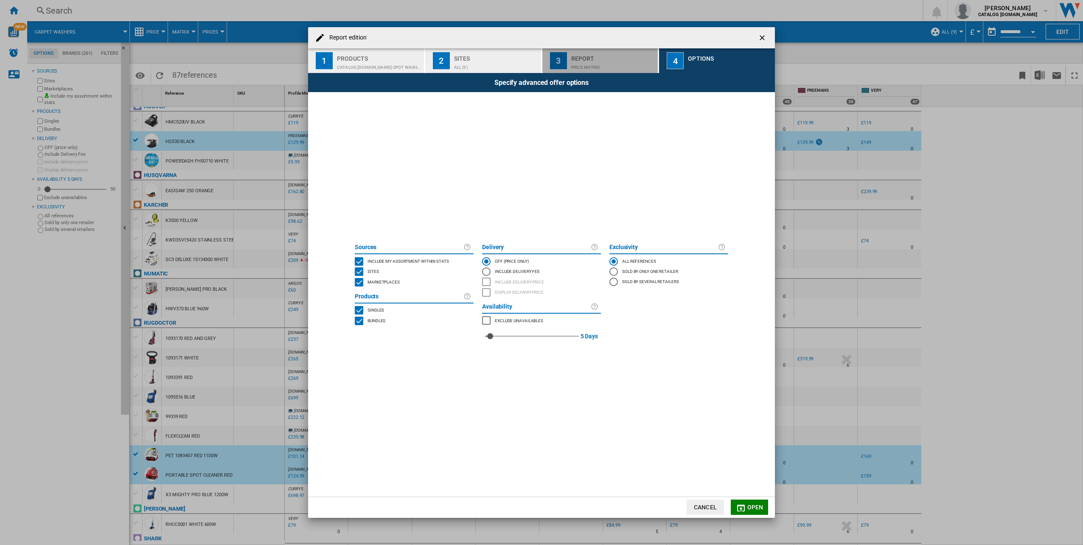
click at [602, 60] on div "Report" at bounding box center [613, 56] width 84 height 9
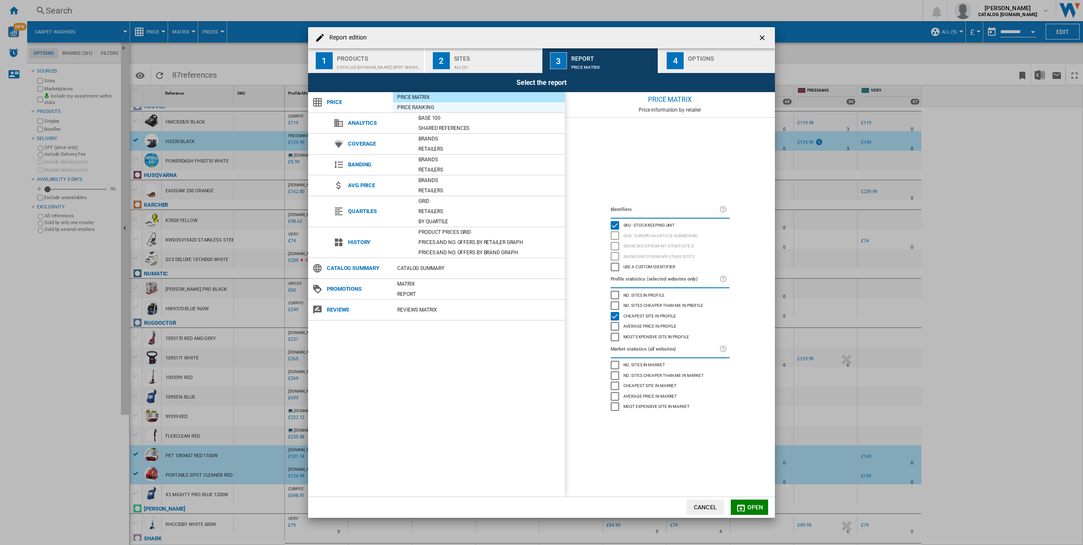
click at [417, 108] on div "Price Ranking" at bounding box center [479, 107] width 172 height 8
